Goal: Task Accomplishment & Management: Complete application form

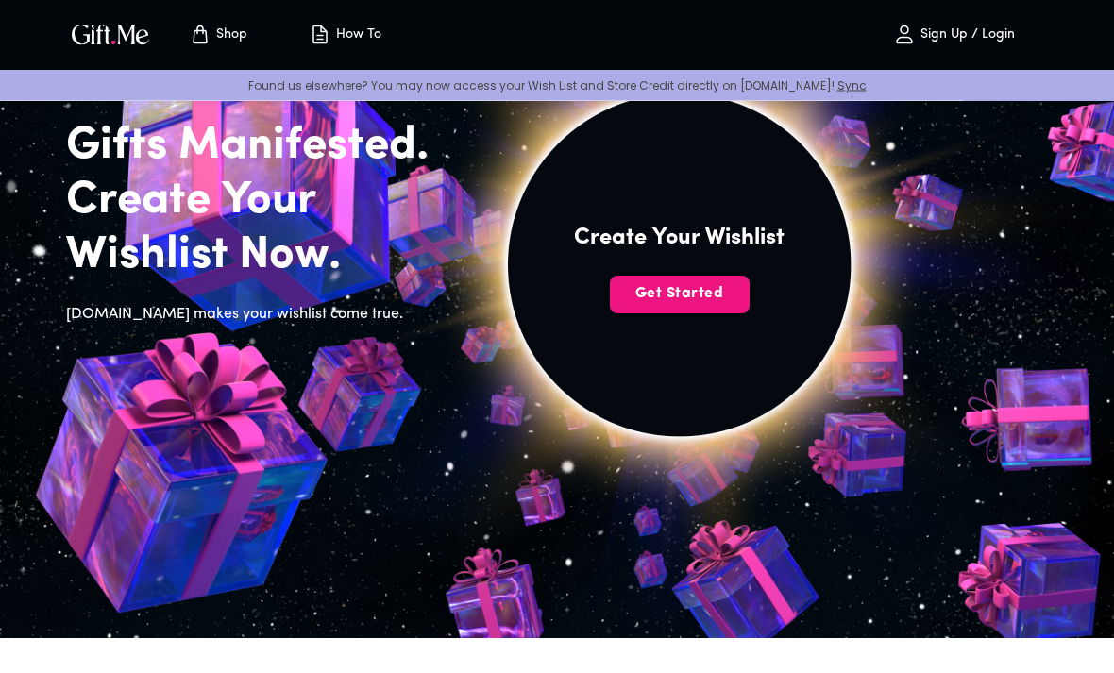
scroll to position [123, 0]
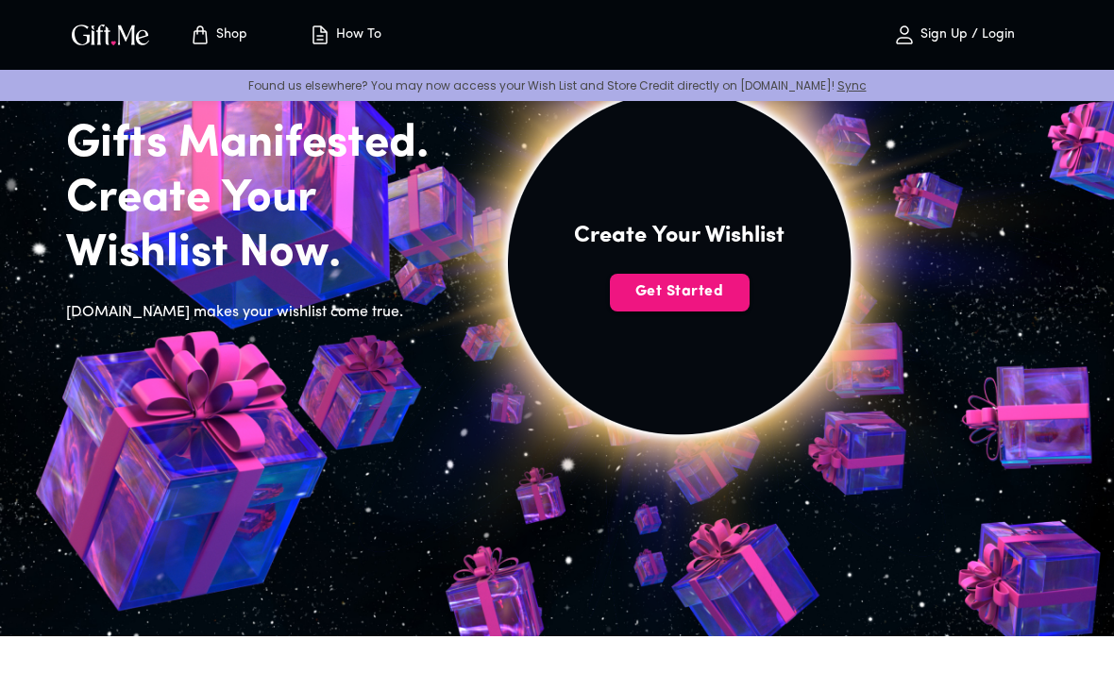
click at [654, 289] on span "Get Started" at bounding box center [680, 291] width 140 height 21
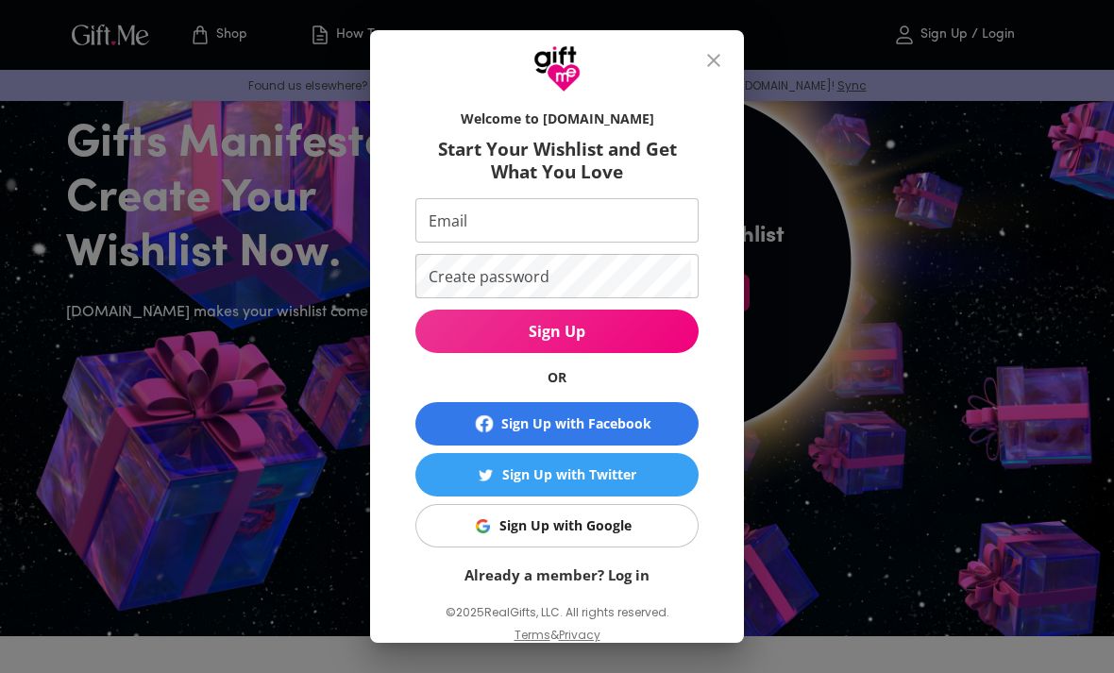
click at [622, 536] on div "Sign Up with Google" at bounding box center [565, 526] width 132 height 21
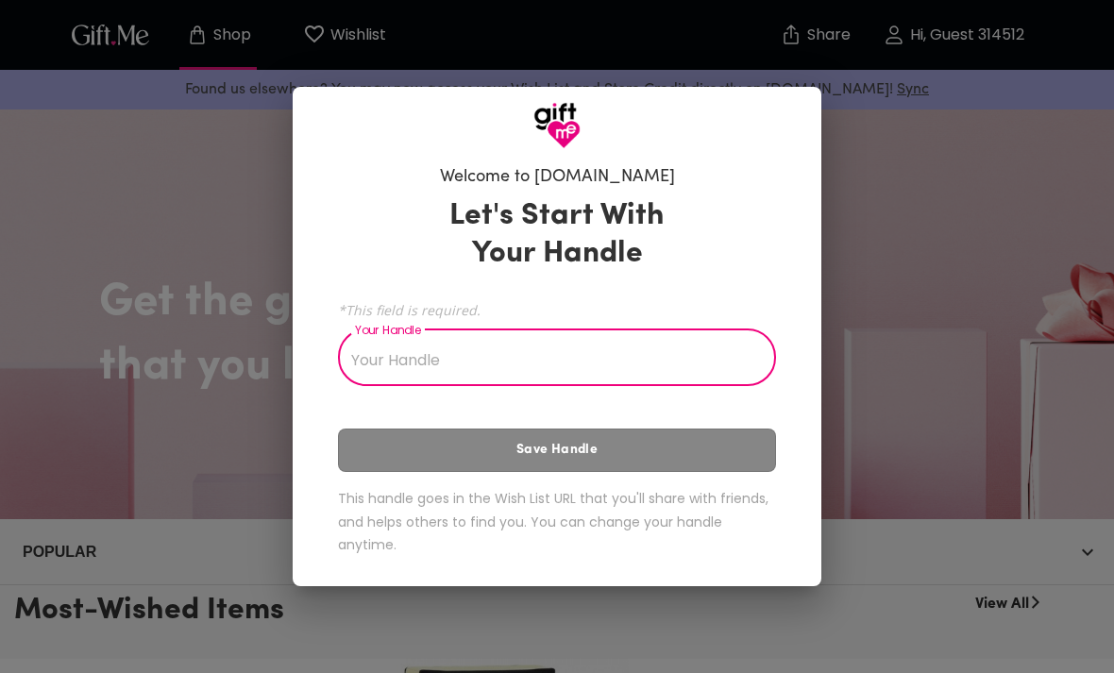
click at [671, 352] on input "Your Handle" at bounding box center [546, 359] width 417 height 53
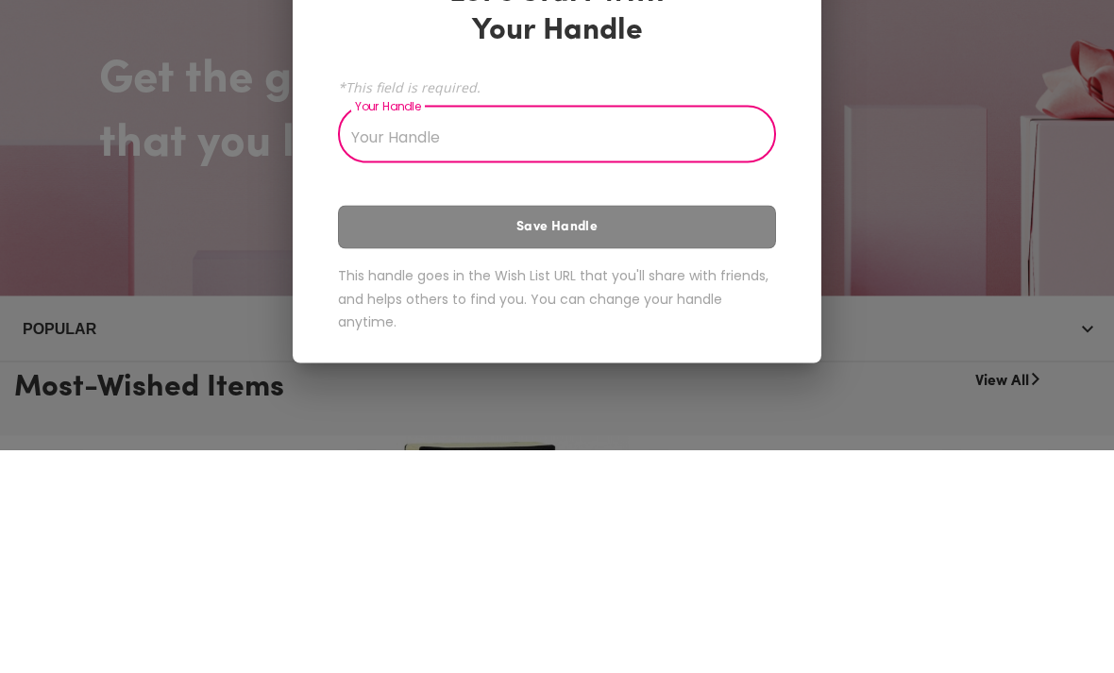
click at [936, 174] on div "Welcome to [DOMAIN_NAME] Let's Start With Your Handle *This field is required. …" at bounding box center [557, 336] width 1114 height 673
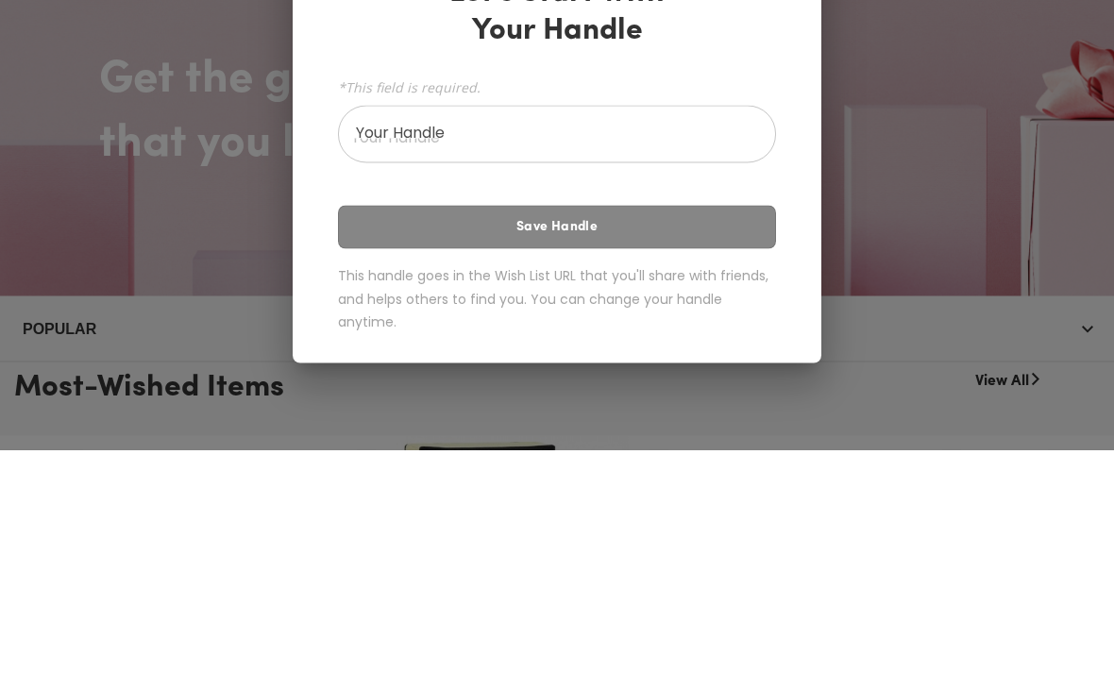
scroll to position [224, 0]
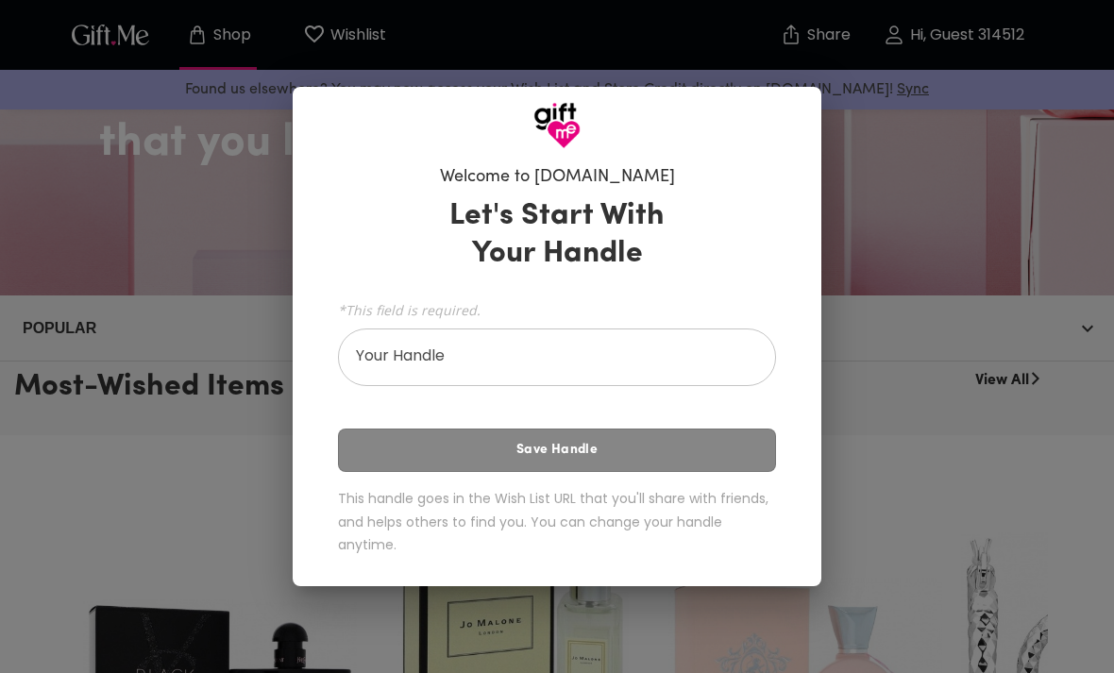
click at [921, 193] on div "Welcome to Gift.me Let's Start With Your Handle *This field is required. Your H…" at bounding box center [557, 336] width 1114 height 673
click at [618, 347] on input "Your Handle" at bounding box center [546, 359] width 417 height 53
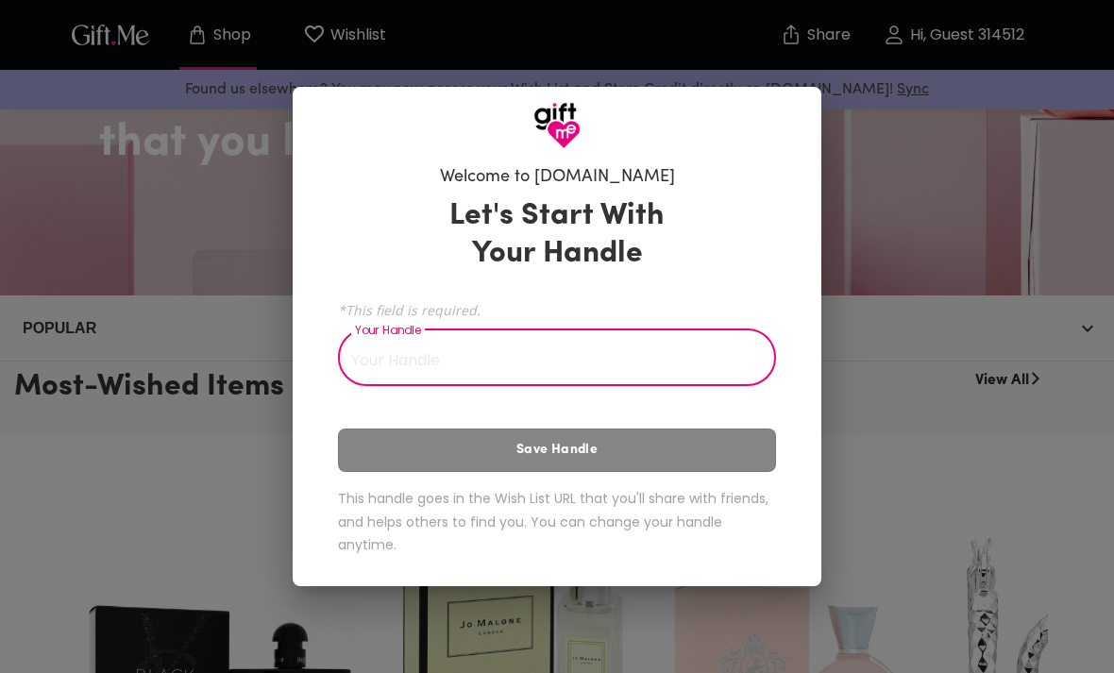
scroll to position [223, 0]
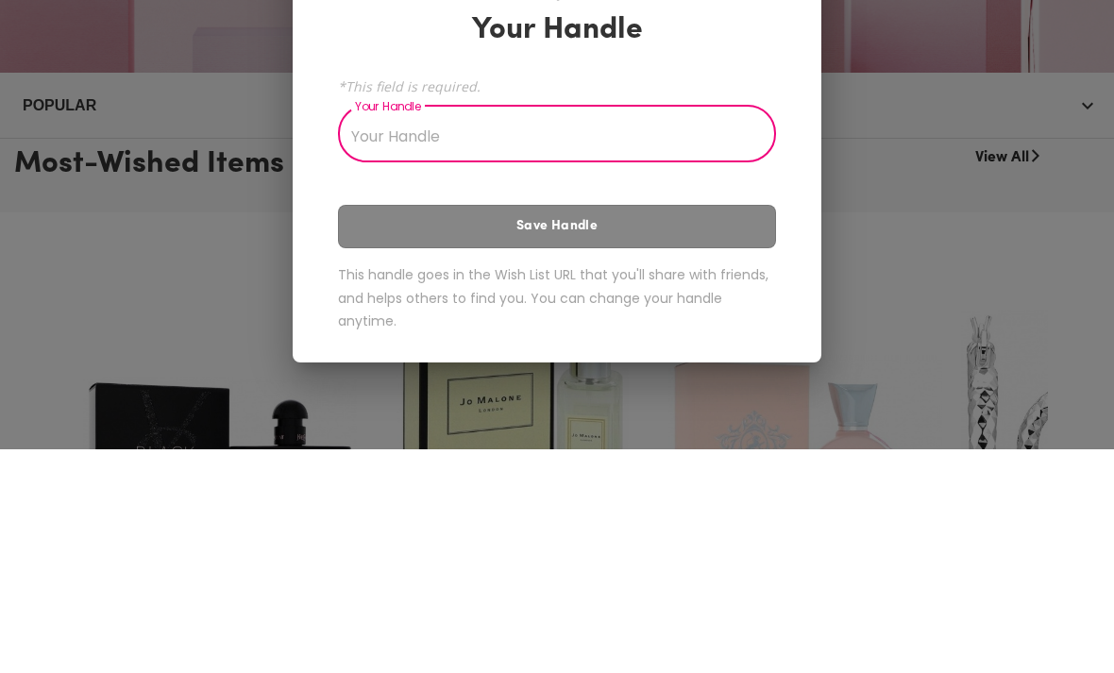
click at [857, 76] on div "Welcome to Gift.me Let's Start With Your Handle *This field is required. Your H…" at bounding box center [557, 336] width 1114 height 673
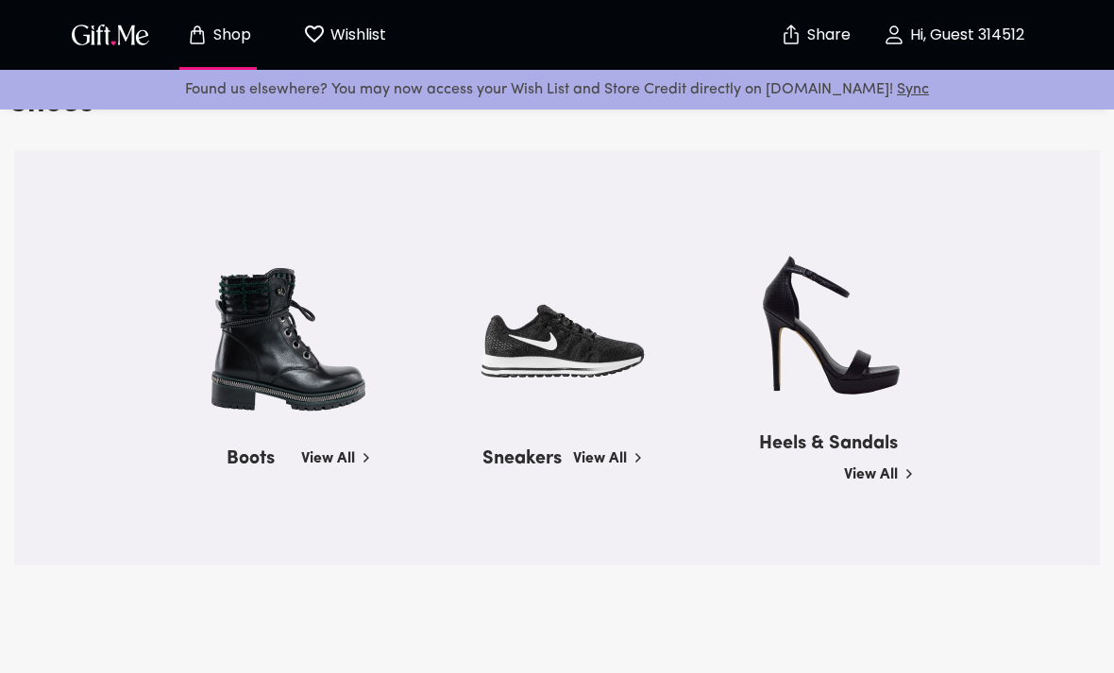
scroll to position [2166, 0]
